Goal: Task Accomplishment & Management: Use online tool/utility

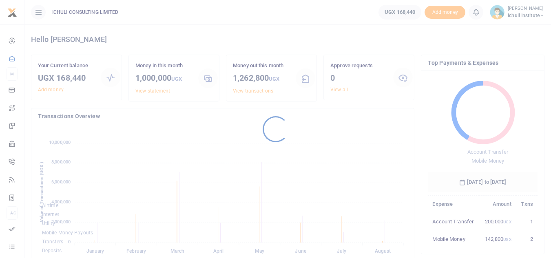
scroll to position [108, 104]
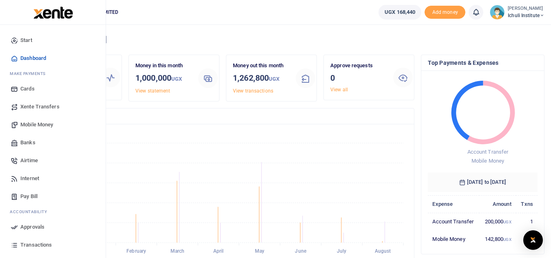
click at [41, 125] on span "Mobile Money" at bounding box center [36, 125] width 33 height 8
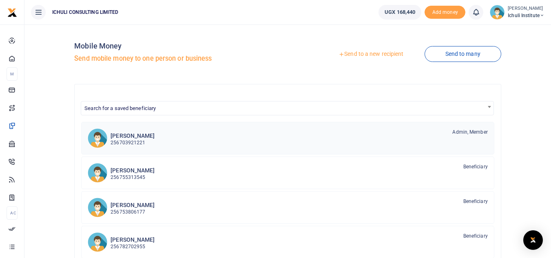
click at [165, 142] on div "Ruth Kuteesa 256703921221 Admin, Member" at bounding box center [298, 137] width 377 height 19
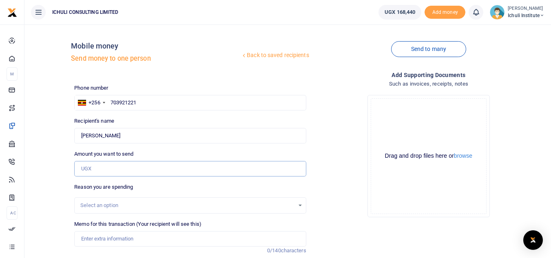
click at [109, 169] on input "Amount you want to send" at bounding box center [190, 168] width 232 height 15
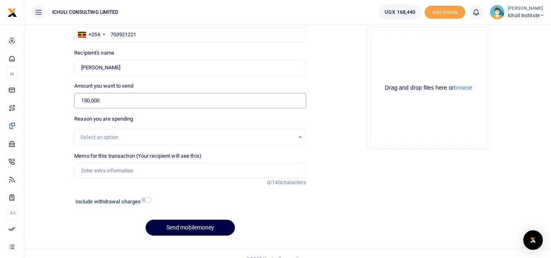
scroll to position [68, 0]
type input "150,000"
click at [260, 141] on div "Select an option" at bounding box center [190, 137] width 231 height 9
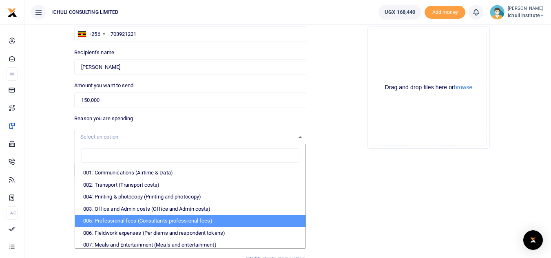
click at [174, 215] on li "005: Professional fees (Consultants professional fees)" at bounding box center [190, 221] width 230 height 12
select select "65"
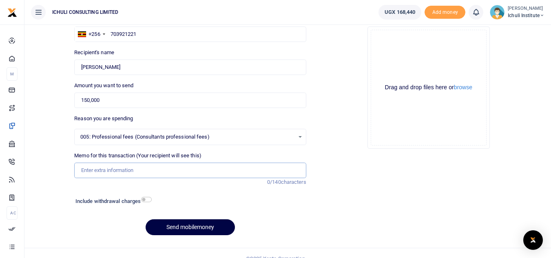
click at [213, 173] on input "Memo for this transaction (Your recipient will see this)" at bounding box center [190, 170] width 232 height 15
type input "Kuteesa Ruth Aug 25"
click at [194, 229] on button "Send mobilemoney" at bounding box center [190, 227] width 89 height 16
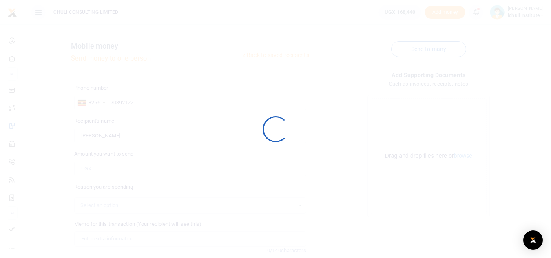
scroll to position [68, 0]
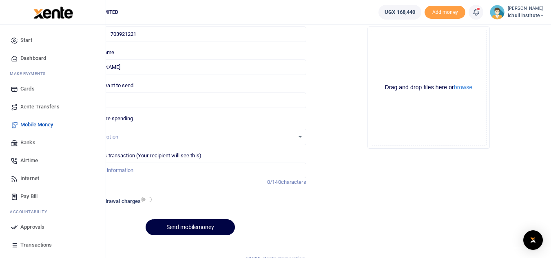
click at [34, 225] on span "Approvals" at bounding box center [32, 227] width 24 height 8
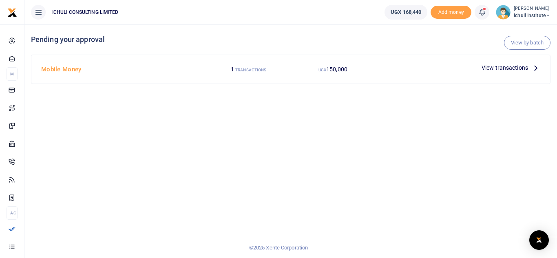
click at [535, 68] on icon at bounding box center [535, 67] width 9 height 9
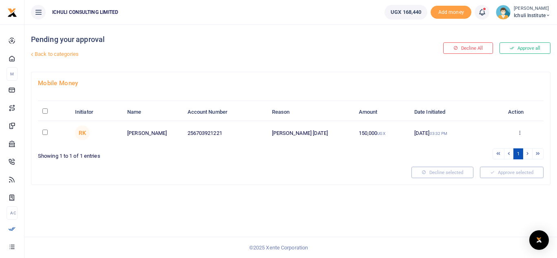
click at [44, 132] on input "checkbox" at bounding box center [44, 132] width 5 height 5
checkbox input "true"
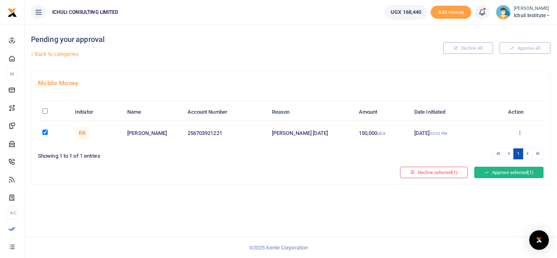
click at [508, 172] on button "Approve selected (1)" at bounding box center [508, 172] width 69 height 11
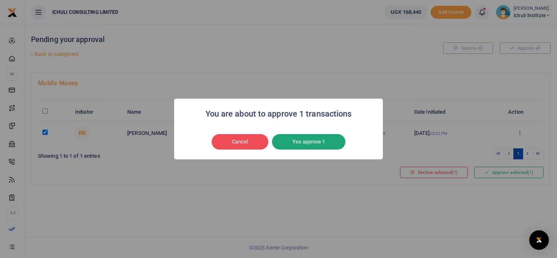
click at [302, 142] on button "Yes approve 1" at bounding box center [308, 141] width 73 height 15
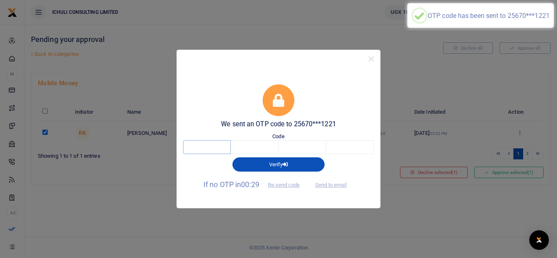
click at [215, 146] on input "text" at bounding box center [207, 147] width 48 height 14
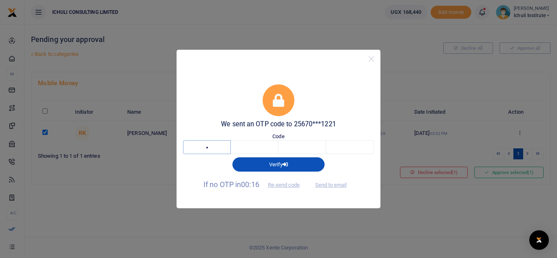
type input "7"
type input "6"
type input "3"
